Goal: Task Accomplishment & Management: Manage account settings

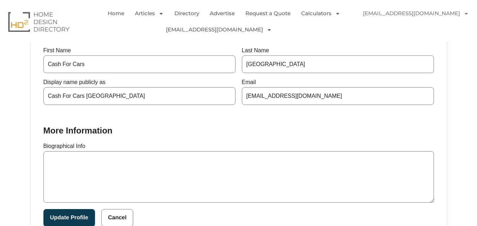
scroll to position [169, 0]
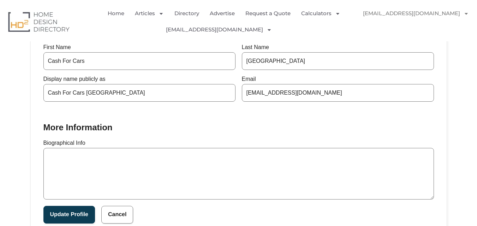
click at [147, 180] on textarea "Biographical Info" at bounding box center [238, 174] width 390 height 52
paste textarea "Founded in 2019 and based in Adelaide, Cash For Cars Adelaide is regarded as on…"
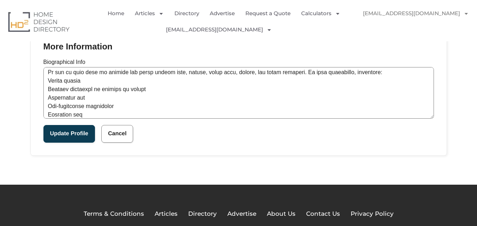
scroll to position [254, 0]
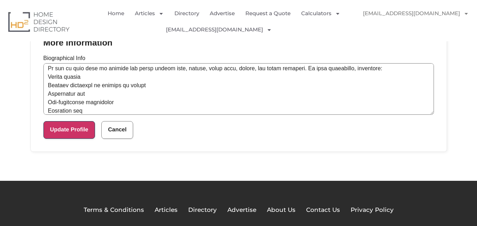
type textarea "Founded in 2019 and based in Adelaide, Cash For Cars Adelaide is regarded as on…"
click at [61, 126] on button "Update Profile" at bounding box center [69, 130] width 52 height 18
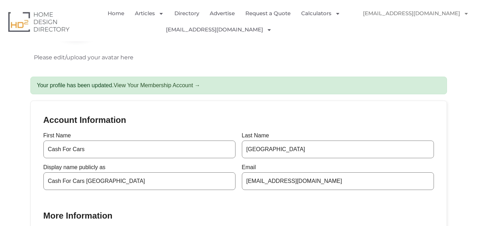
scroll to position [85, 0]
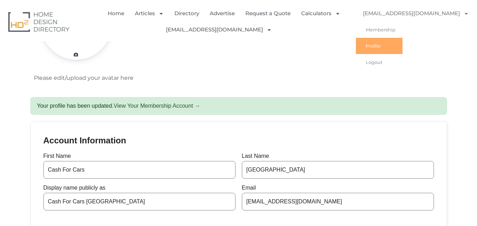
click at [379, 43] on link "Profile" at bounding box center [379, 46] width 47 height 16
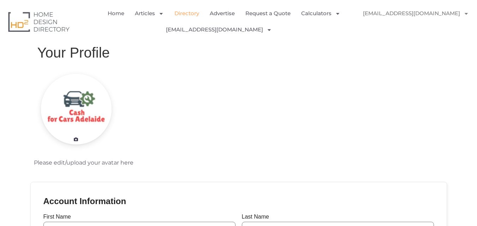
click at [185, 16] on link "Directory" at bounding box center [186, 13] width 25 height 16
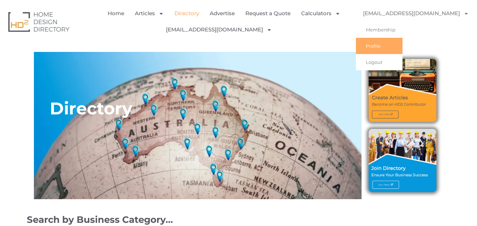
click at [378, 50] on link "Profile" at bounding box center [379, 46] width 47 height 16
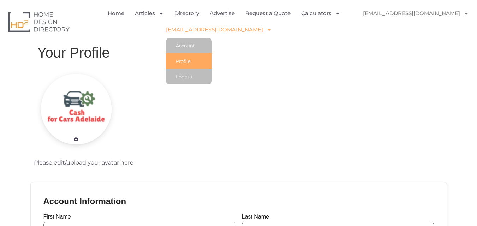
click at [187, 58] on link "Profile" at bounding box center [189, 61] width 46 height 16
click at [184, 47] on link "Account" at bounding box center [189, 46] width 46 height 16
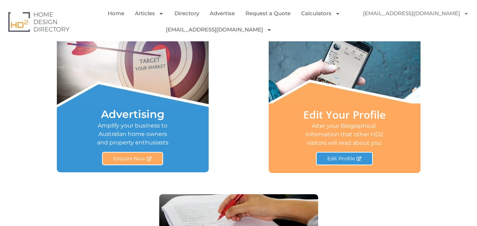
scroll to position [424, 0]
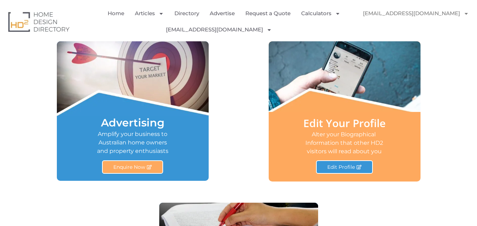
click at [330, 112] on div "Edit Your Profile Alter your Biographical Information that other HD2 visitors w…" at bounding box center [345, 146] width 138 height 69
click at [329, 121] on link "Edit Your Profile" at bounding box center [344, 123] width 82 height 14
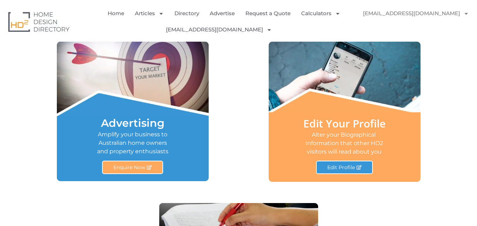
scroll to position [424, 0]
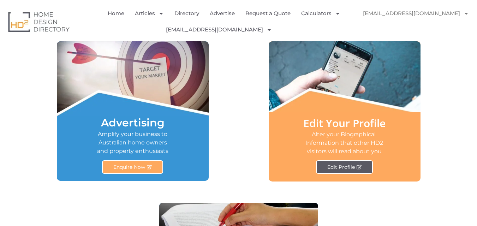
click at [337, 168] on span "Edit Profile" at bounding box center [341, 167] width 28 height 5
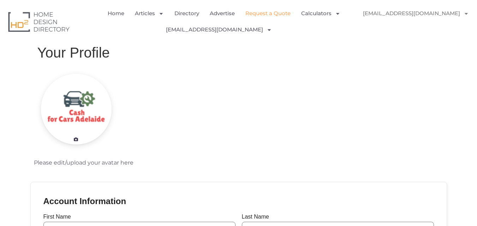
click at [257, 15] on link "Request a Quote" at bounding box center [267, 13] width 45 height 16
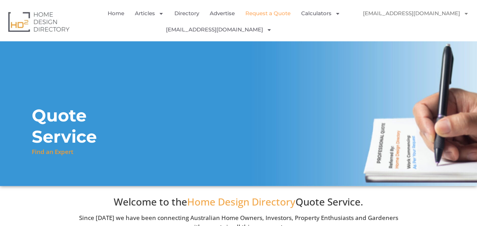
click at [351, 86] on div "Quote Service Find an Expert" at bounding box center [238, 113] width 477 height 145
click at [324, 26] on ul "Home Articles Bathroom Renovation Ideas & Services Building Construction Materi…" at bounding box center [226, 21] width 258 height 32
